Goal: Task Accomplishment & Management: Manage account settings

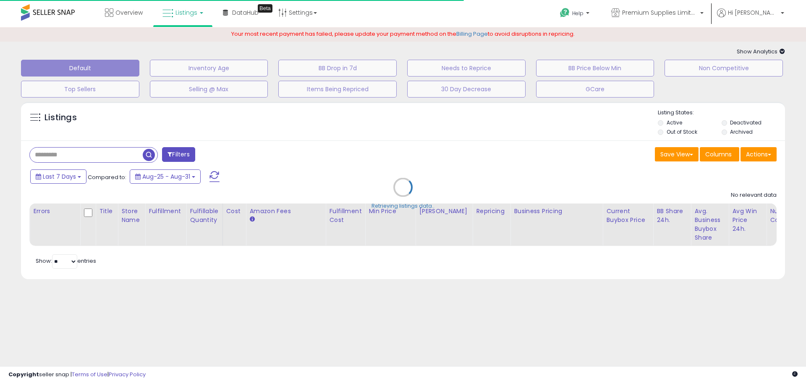
type input "**********"
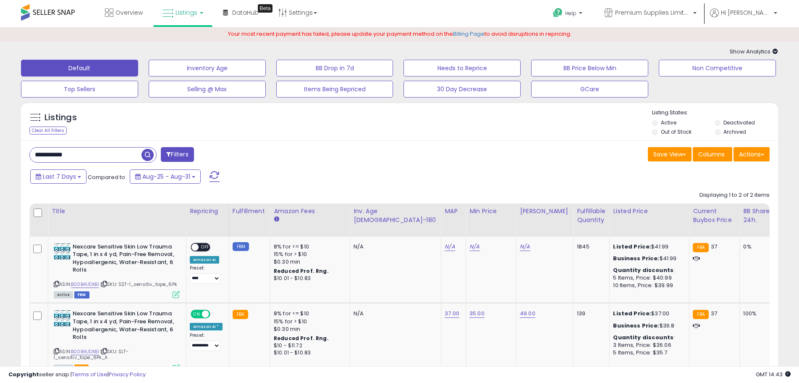
click at [784, 17] on div "Help Contact Support Search Knowledge Hub Request a Feature Account" at bounding box center [654, 18] width 265 height 36
click at [782, 17] on div "Help Contact Support Search Knowledge Hub Request a Feature Account" at bounding box center [654, 18] width 265 height 36
click at [766, 10] on span "Hi [PERSON_NAME]" at bounding box center [746, 12] width 50 height 8
click at [506, 49] on div "Show Analytics Analytics Totals For All Selected Listings Listings With Cost In…" at bounding box center [400, 52] width 770 height 8
click at [459, 35] on link "Billing Page" at bounding box center [468, 34] width 31 height 8
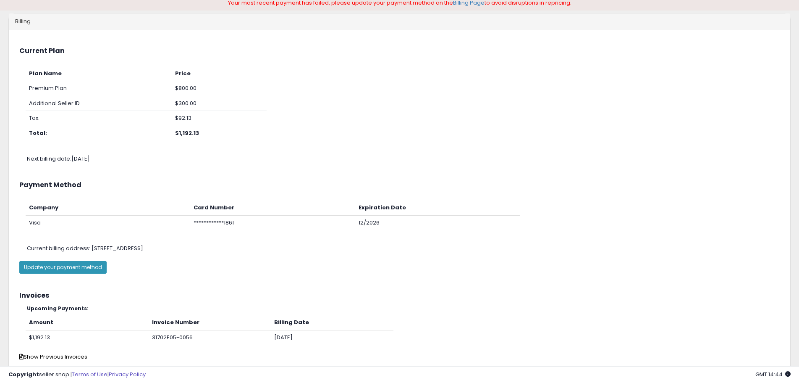
scroll to position [71, 0]
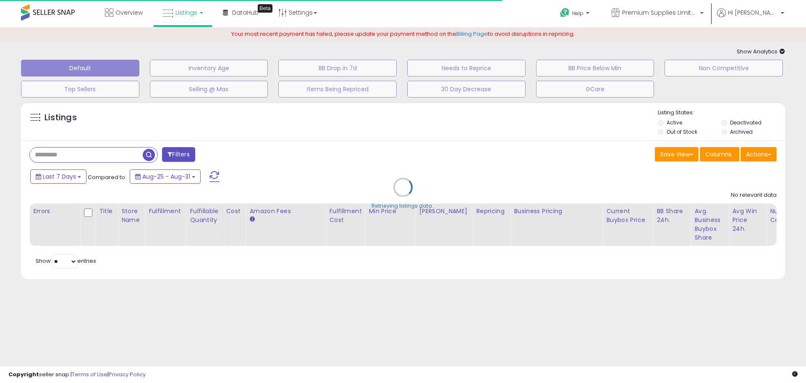
type input "**********"
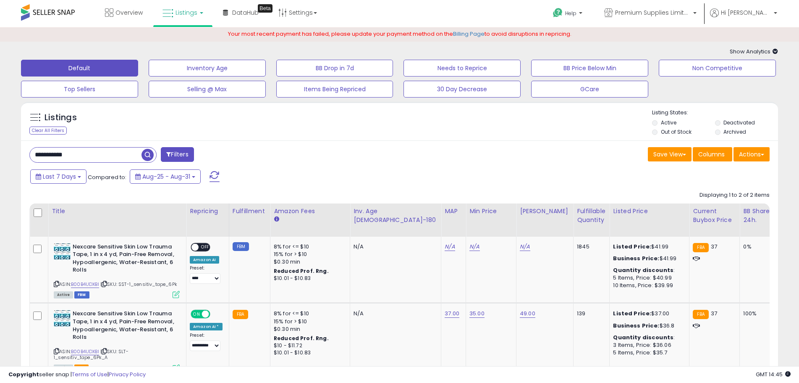
drag, startPoint x: 227, startPoint y: 32, endPoint x: 604, endPoint y: 33, distance: 377.5
click at [604, 33] on div "Your most recent payment has failed, please update your payment method on the B…" at bounding box center [399, 34] width 799 height 15
drag, startPoint x: 569, startPoint y: 34, endPoint x: 547, endPoint y: 36, distance: 21.9
click at [540, 33] on span "Your most recent payment has failed, please update your payment method on the B…" at bounding box center [400, 34] width 344 height 8
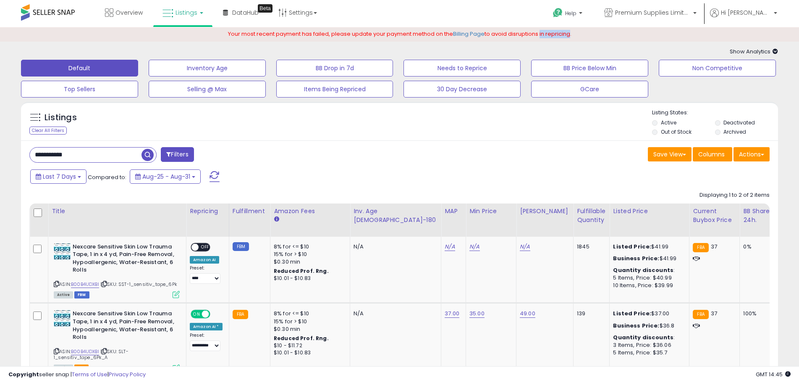
drag, startPoint x: 583, startPoint y: 36, endPoint x: 207, endPoint y: 30, distance: 376.8
click at [207, 30] on div "Your most recent payment has failed, please update your payment method on the B…" at bounding box center [399, 34] width 799 height 15
drag, startPoint x: 220, startPoint y: 34, endPoint x: 653, endPoint y: 38, distance: 433.0
click at [653, 38] on div "Your most recent payment has failed, please update your payment method on the B…" at bounding box center [399, 34] width 799 height 15
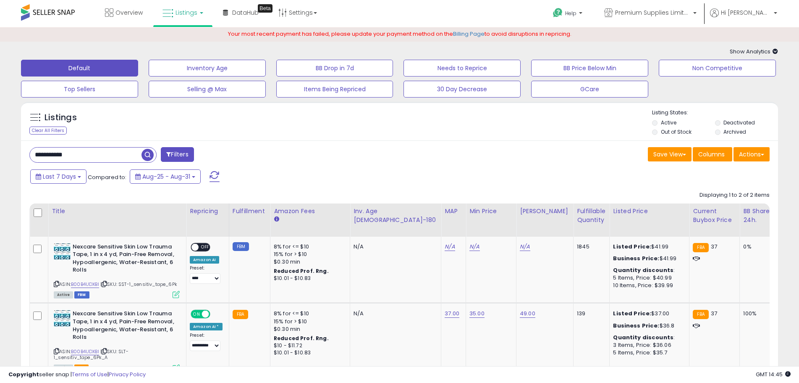
click at [651, 38] on div "Your most recent payment has failed, please update your payment method on the B…" at bounding box center [399, 34] width 799 height 15
click at [572, 37] on span "Your most recent payment has failed, please update your payment method on the B…" at bounding box center [400, 34] width 344 height 8
drag, startPoint x: 577, startPoint y: 34, endPoint x: 198, endPoint y: 30, distance: 379.2
click at [198, 30] on div "Your most recent payment has failed, please update your payment method on the B…" at bounding box center [399, 34] width 799 height 15
click at [202, 34] on div "Your most recent payment has failed, please update your payment method on the B…" at bounding box center [399, 34] width 799 height 15
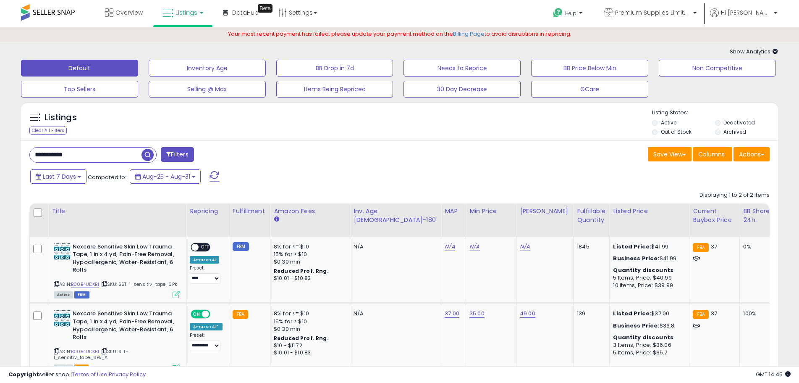
drag, startPoint x: 226, startPoint y: 33, endPoint x: 698, endPoint y: 39, distance: 472.1
click at [660, 37] on div "Your most recent payment has failed, please update your payment method on the B…" at bounding box center [399, 34] width 799 height 15
click at [564, 39] on div "Your most recent payment has failed, please update your payment method on the B…" at bounding box center [399, 34] width 799 height 15
drag, startPoint x: 577, startPoint y: 36, endPoint x: 214, endPoint y: 39, distance: 362.9
click at [214, 39] on div "Your most recent payment has failed, please update your payment method on the B…" at bounding box center [399, 34] width 799 height 15
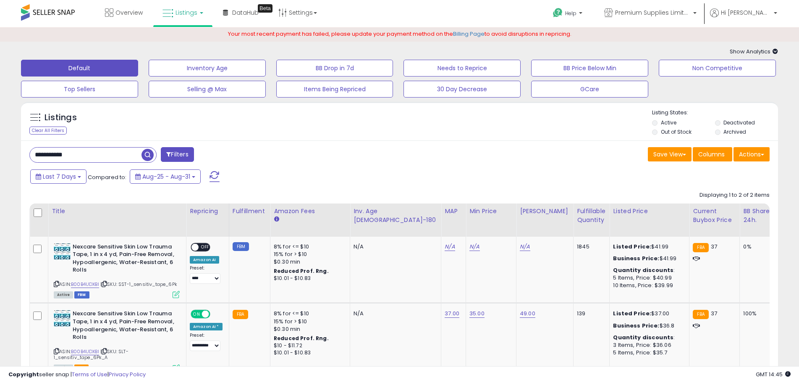
click at [213, 38] on div "Your most recent payment has failed, please update your payment method on the B…" at bounding box center [399, 34] width 799 height 15
